Goal: Task Accomplishment & Management: Manage account settings

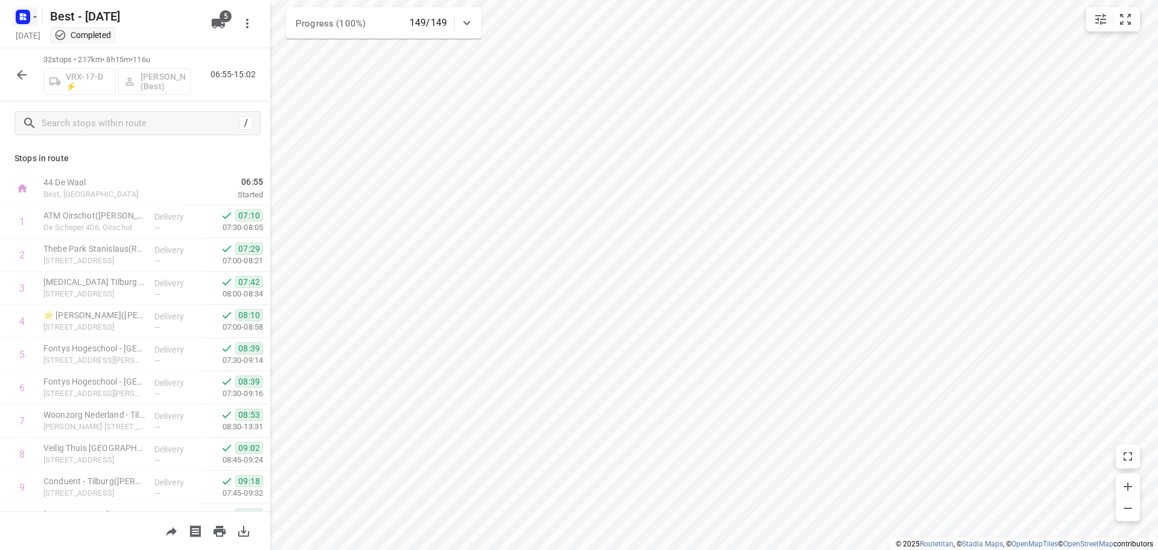
scroll to position [789, 0]
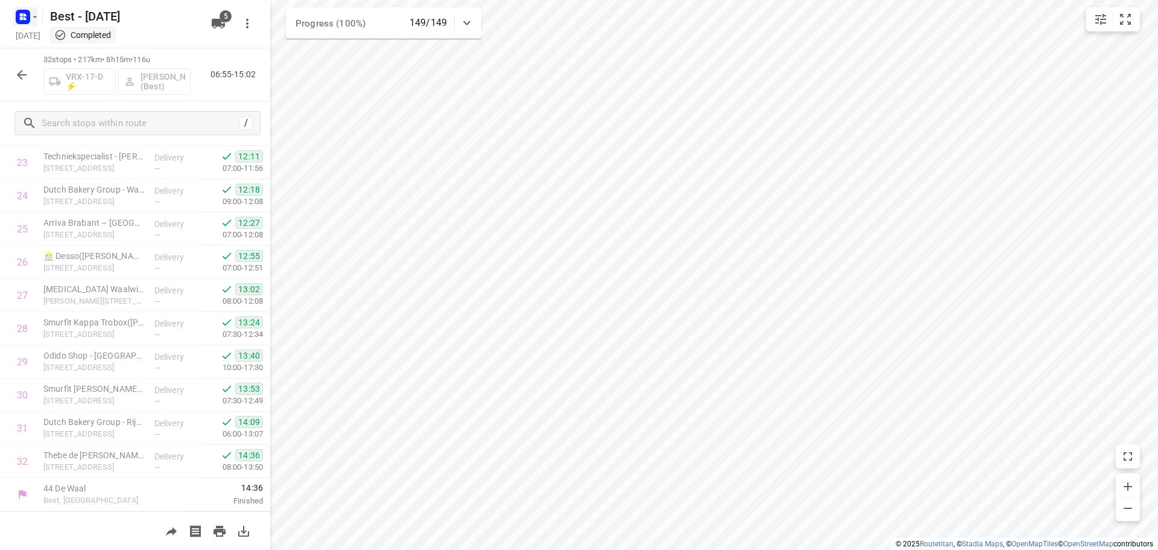
click at [33, 24] on button "button" at bounding box center [25, 16] width 24 height 19
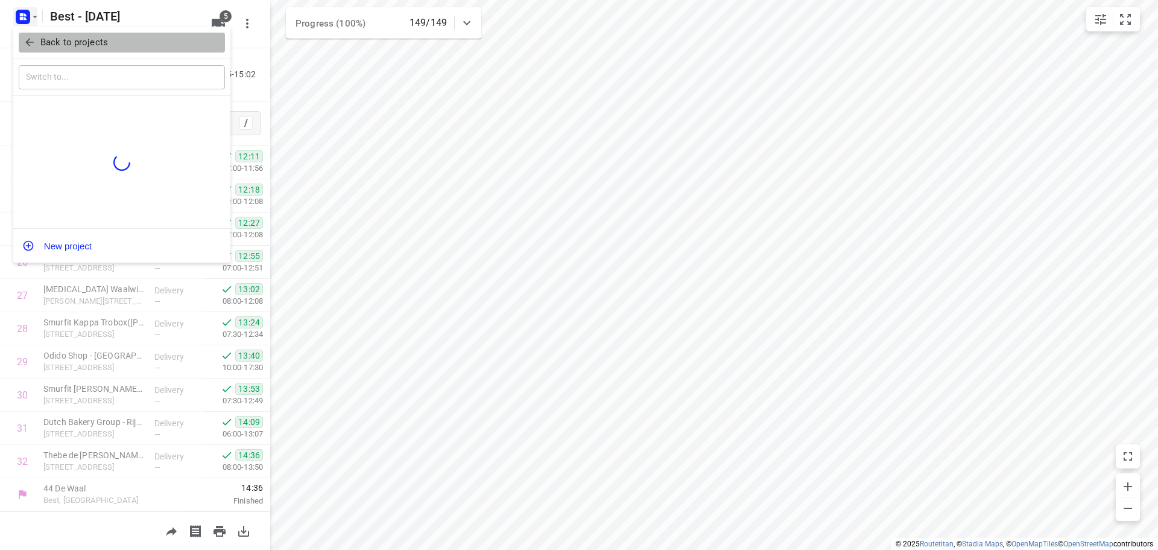
click at [23, 50] on button "Back to projects" at bounding box center [122, 43] width 206 height 20
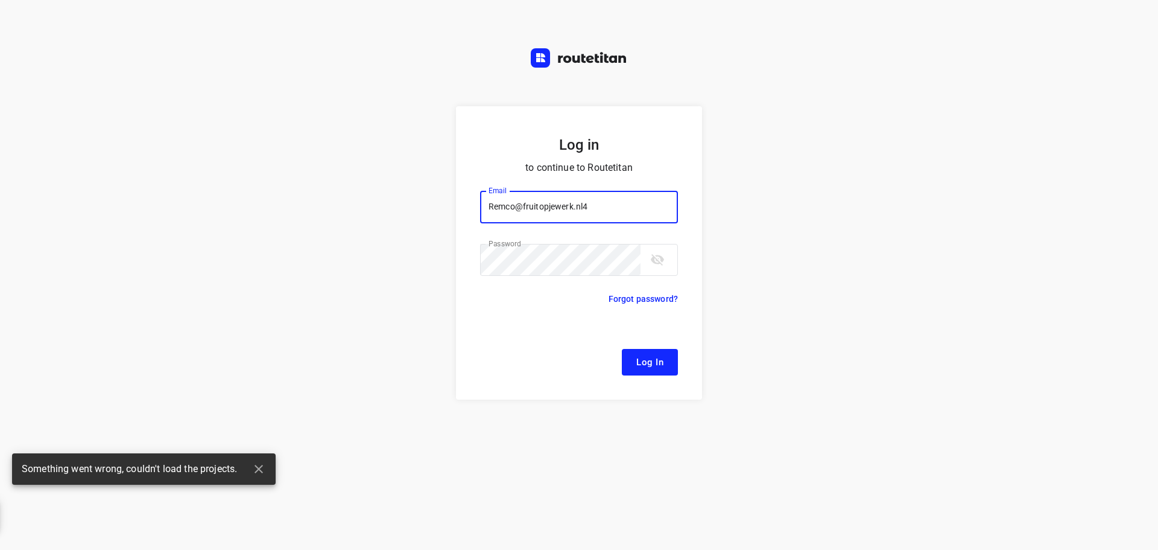
type input "[EMAIL_ADDRESS][DOMAIN_NAME]"
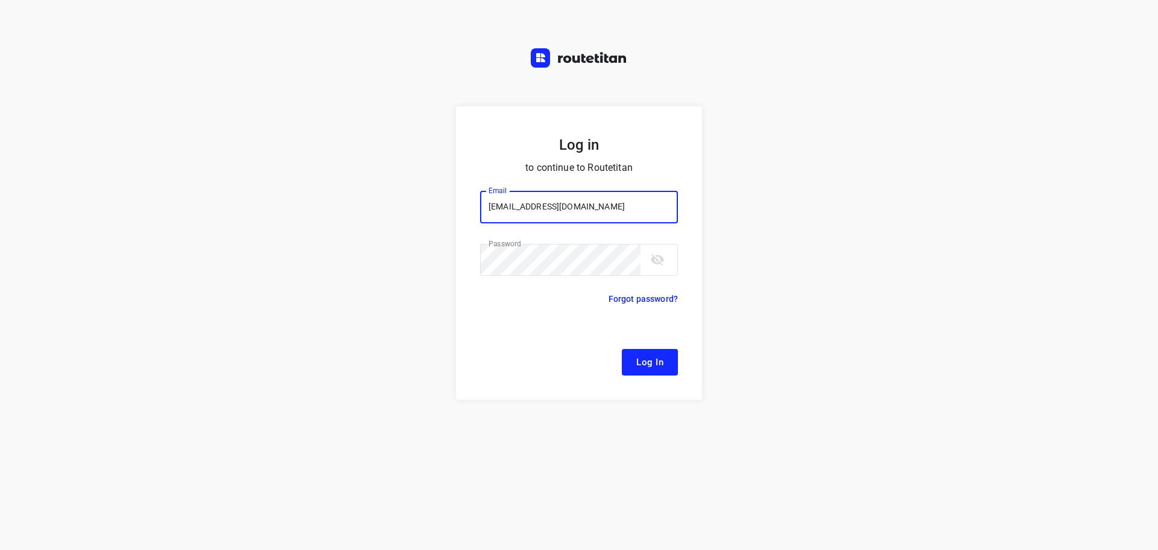
click at [641, 356] on span "Log In" at bounding box center [649, 362] width 27 height 16
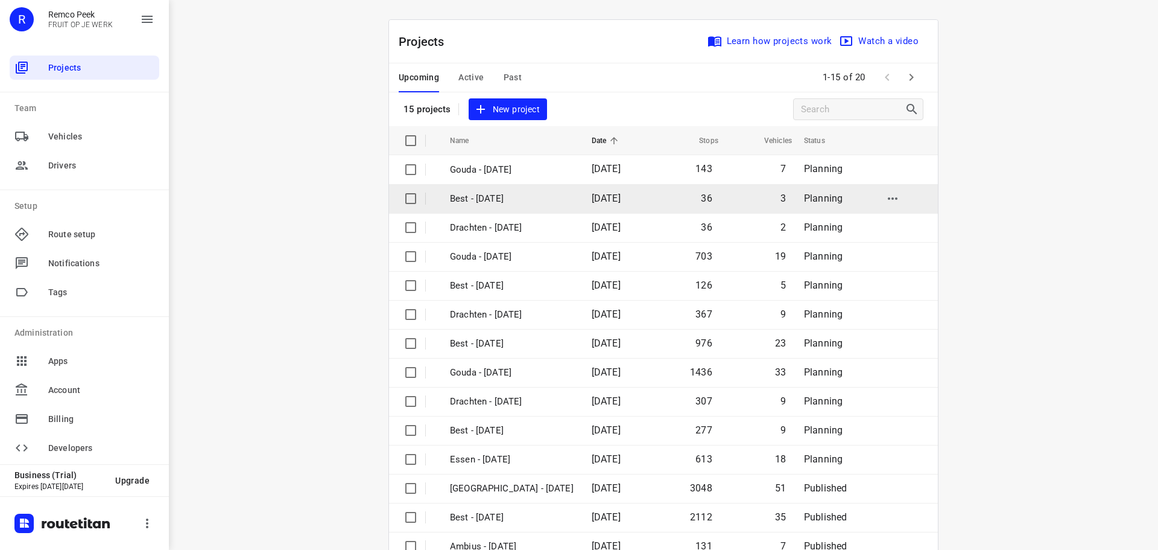
click at [501, 192] on p "Best - [DATE]" at bounding box center [512, 199] width 124 height 14
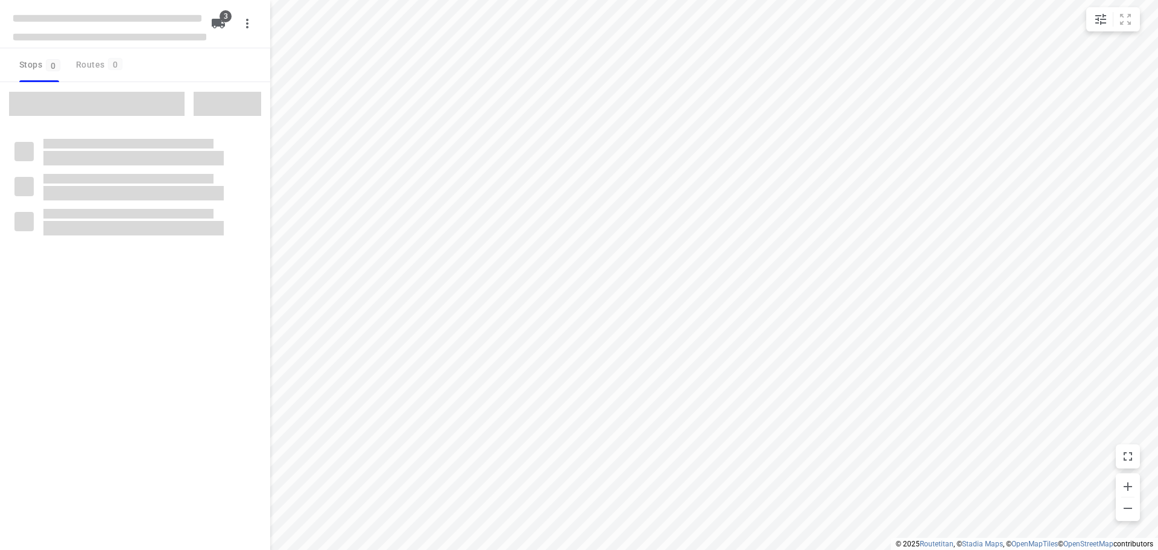
checkbox input "true"
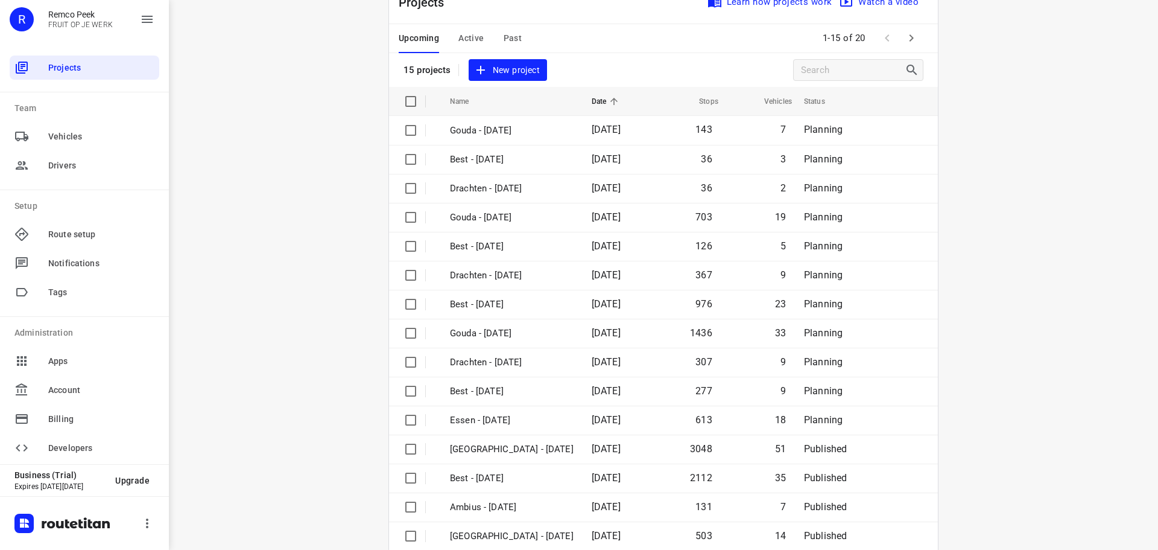
scroll to position [60, 0]
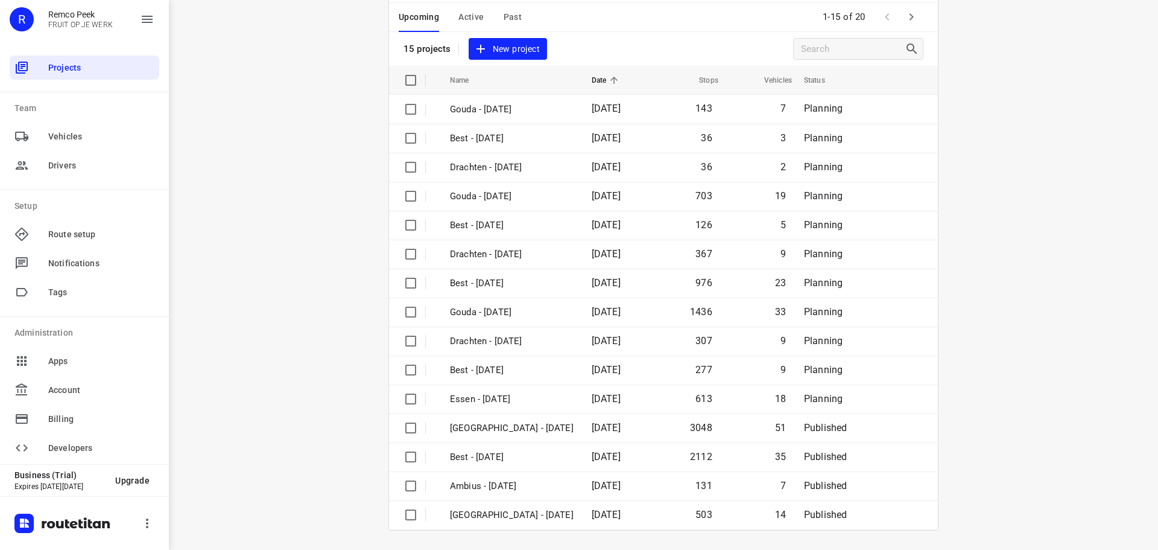
click at [905, 19] on icon "button" at bounding box center [911, 17] width 14 height 14
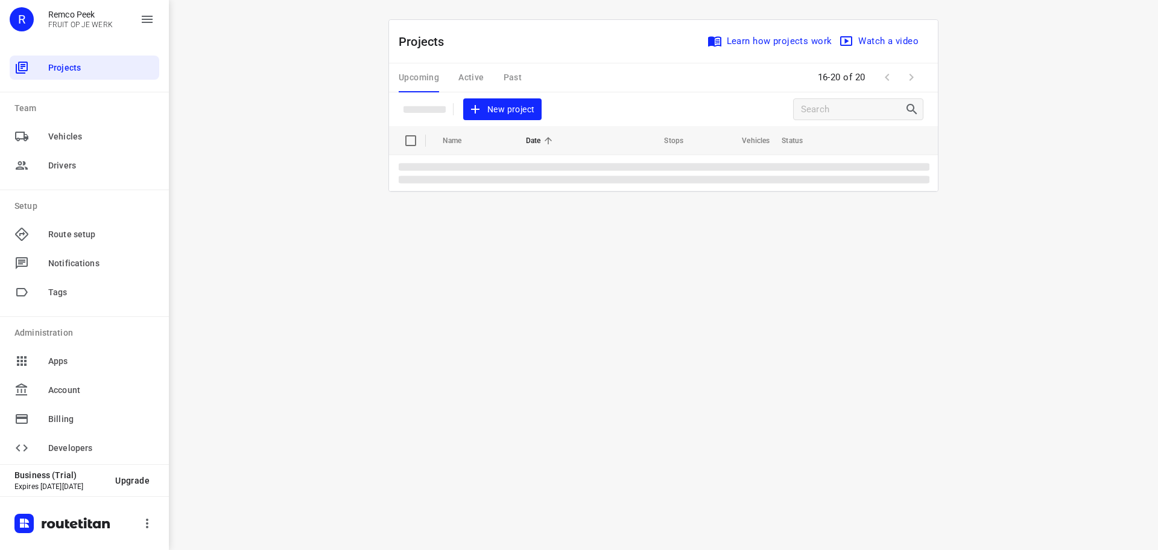
scroll to position [0, 0]
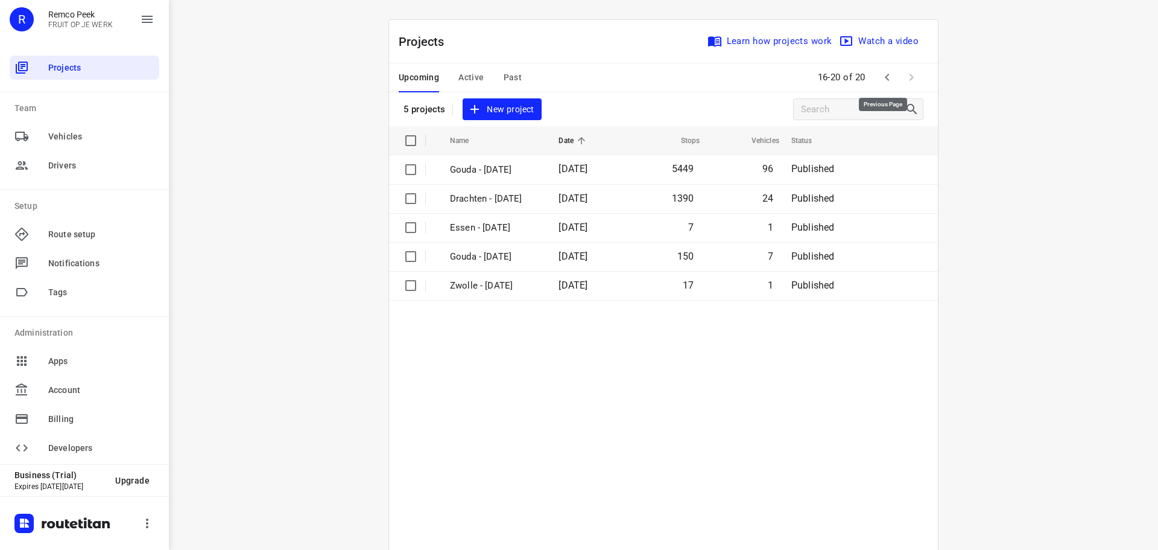
click at [880, 81] on icon "button" at bounding box center [887, 77] width 14 height 14
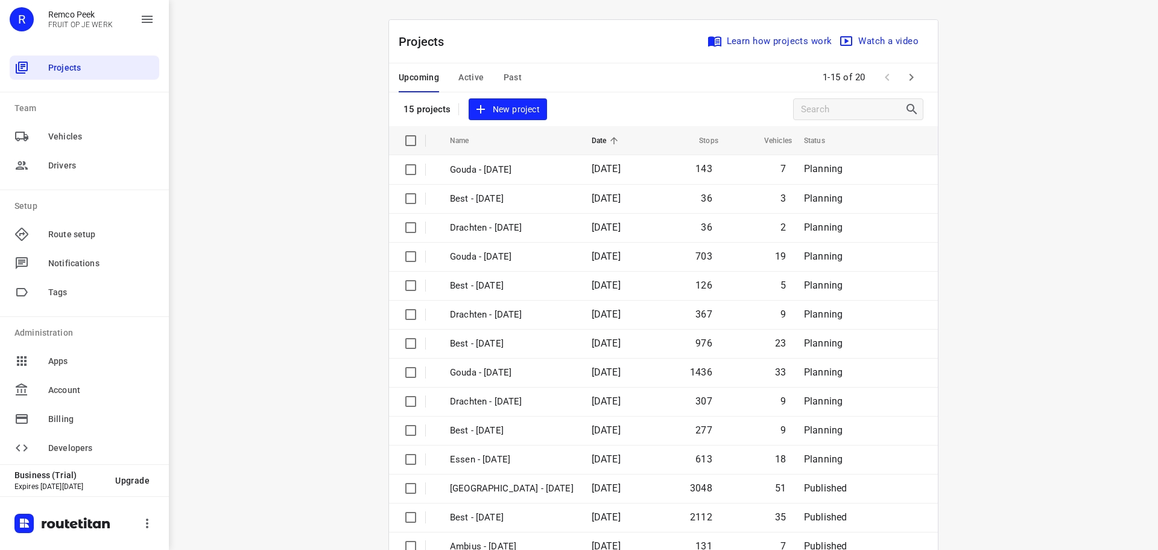
scroll to position [60, 0]
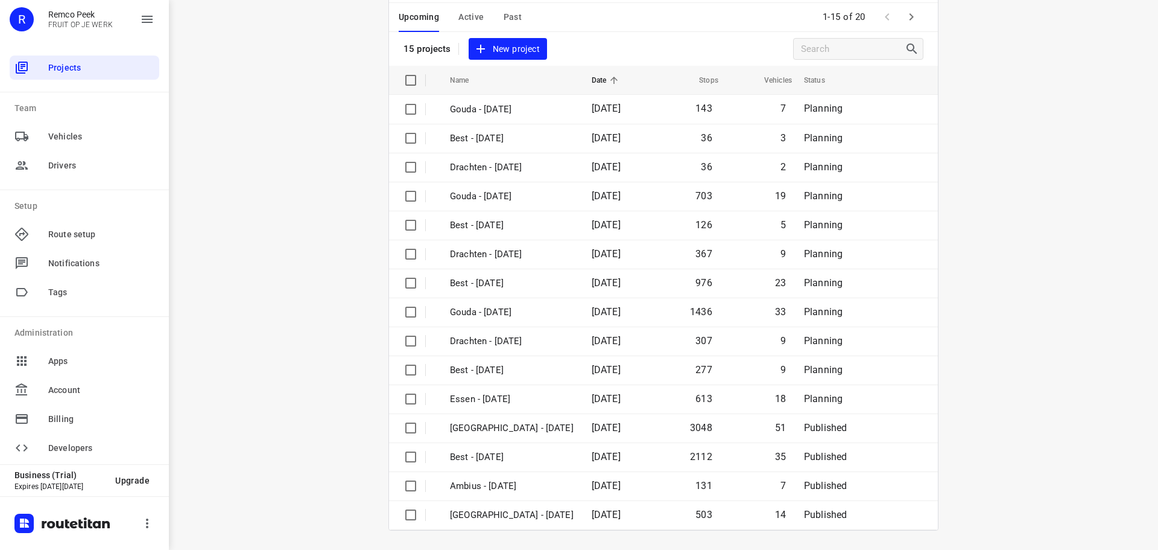
click at [468, 17] on span "Active" at bounding box center [471, 17] width 25 height 15
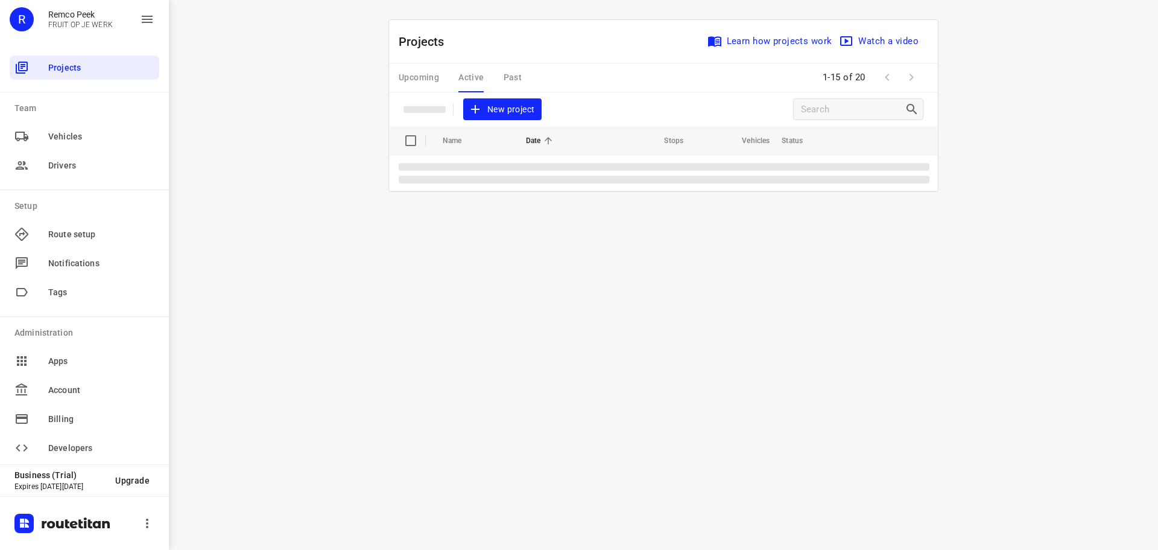
scroll to position [0, 0]
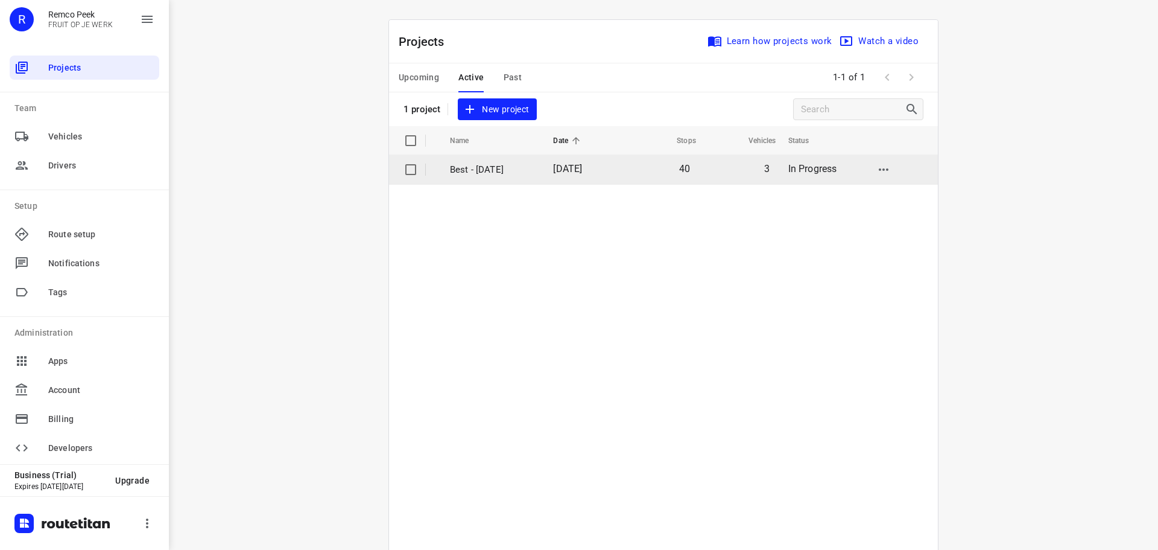
click at [487, 168] on p "Best - [DATE]" at bounding box center [492, 170] width 85 height 14
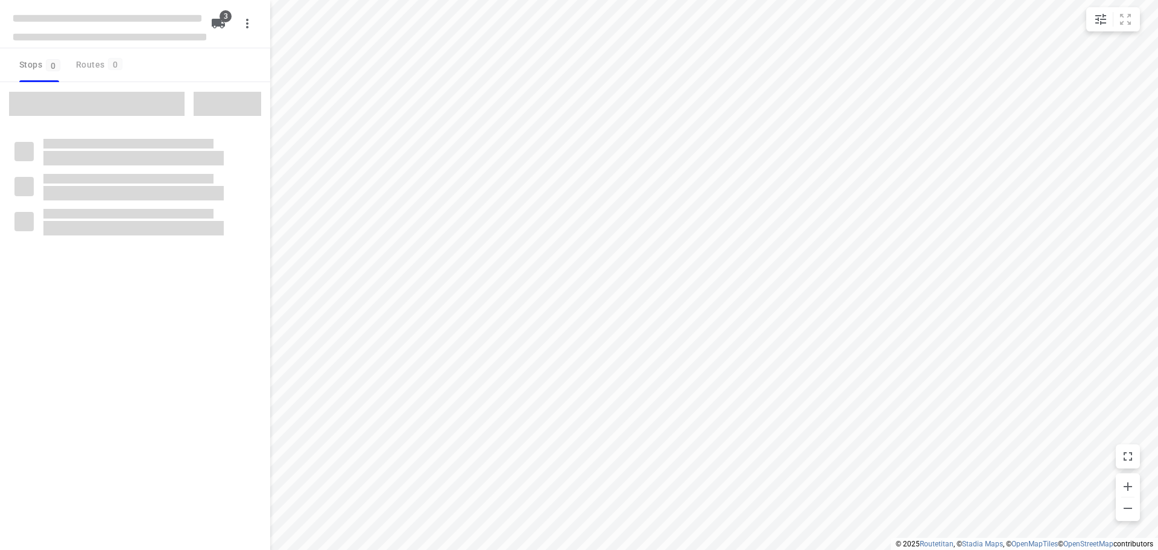
checkbox input "true"
